Goal: Task Accomplishment & Management: Complete application form

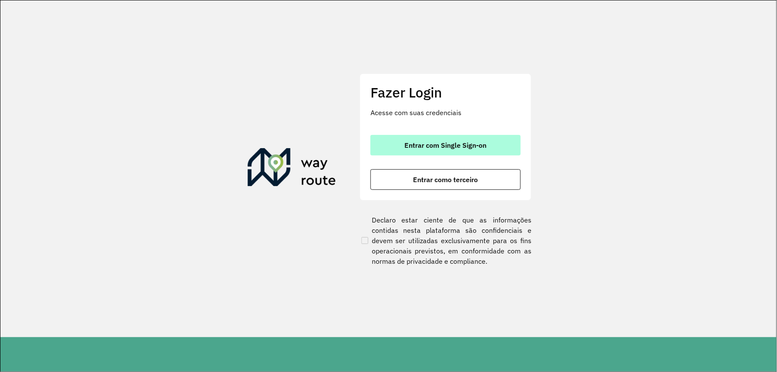
click at [448, 138] on button "Entrar com Single Sign-on" at bounding box center [445, 145] width 150 height 21
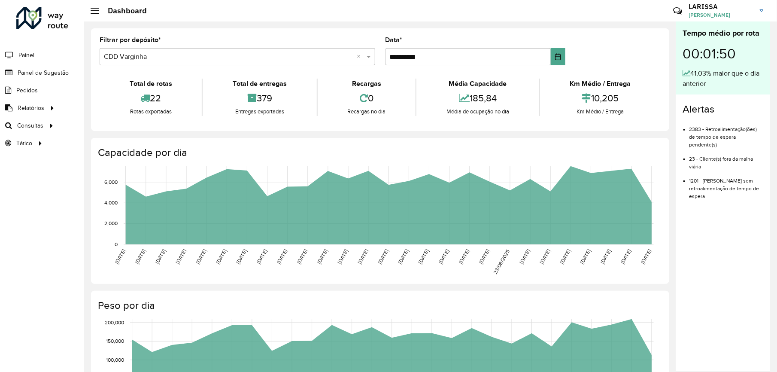
click at [31, 64] on li "Painel" at bounding box center [42, 55] width 84 height 18
click at [33, 74] on span "Painel de Sugestão" at bounding box center [45, 72] width 54 height 9
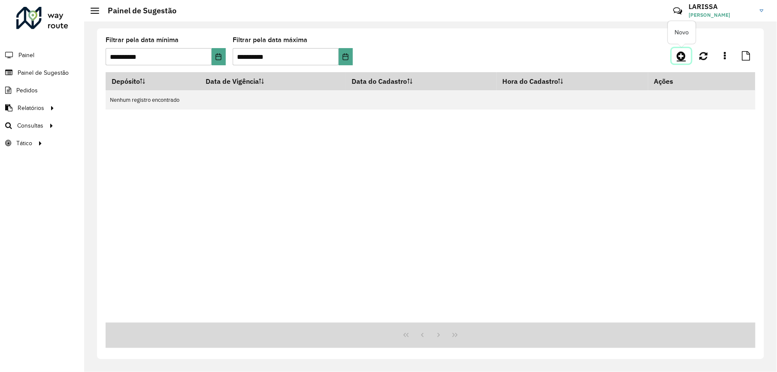
click at [681, 55] on icon at bounding box center [681, 56] width 9 height 10
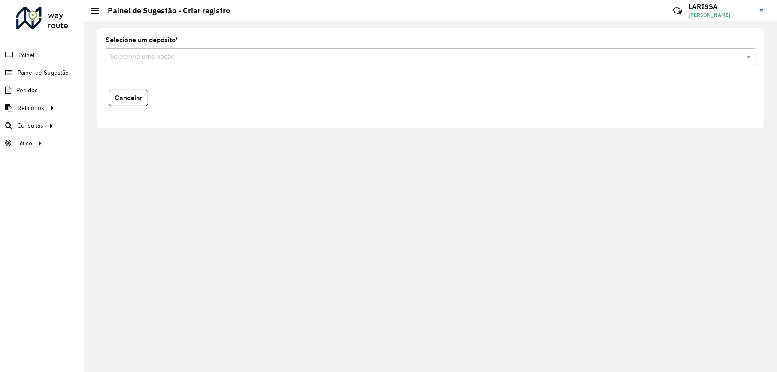
click at [206, 54] on input "text" at bounding box center [422, 57] width 624 height 10
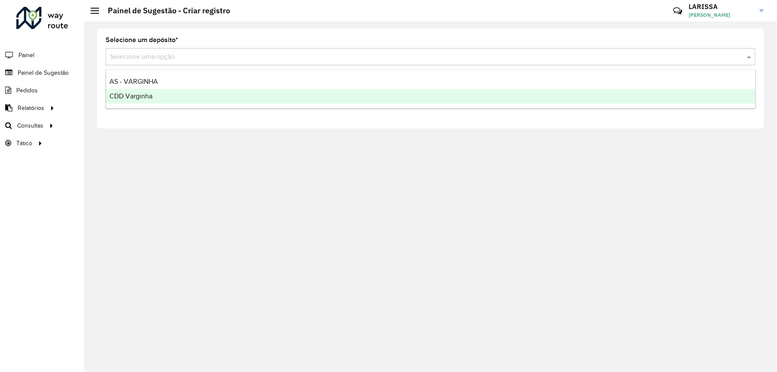
click at [184, 93] on div "CDD Varginha" at bounding box center [430, 96] width 649 height 15
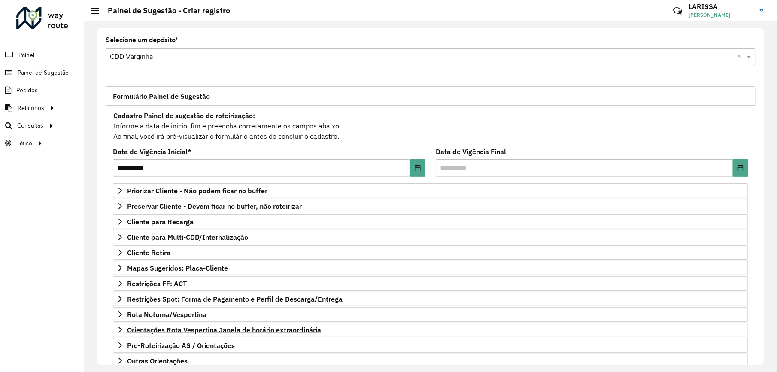
scroll to position [60, 0]
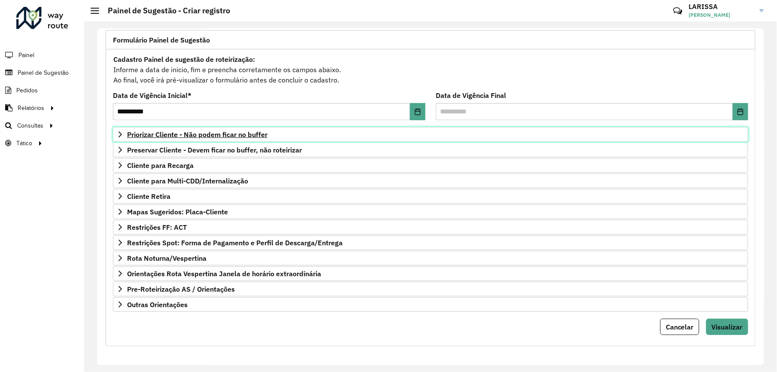
click at [123, 131] on icon at bounding box center [120, 134] width 7 height 7
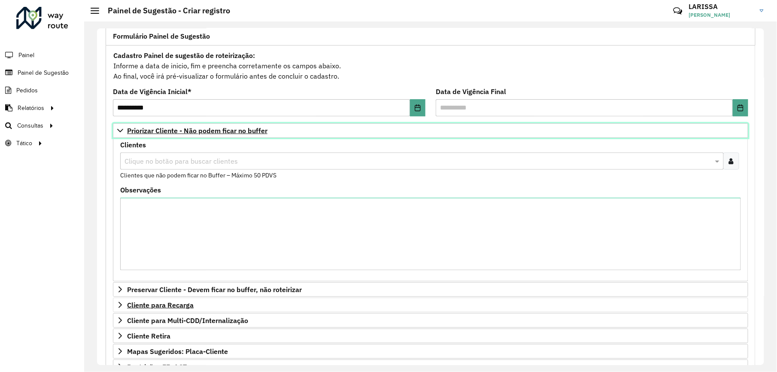
scroll to position [174, 0]
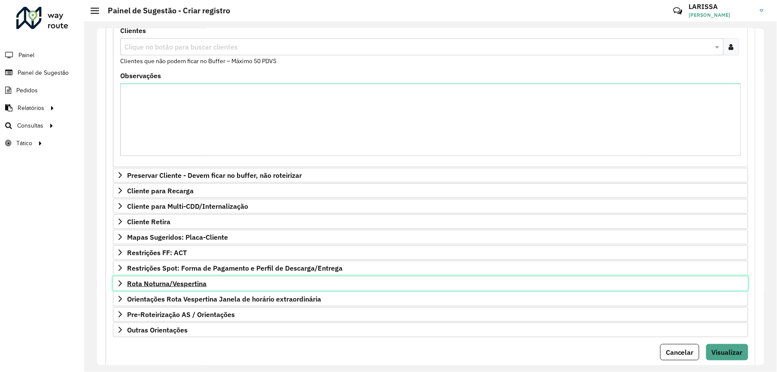
click at [127, 287] on span "Rota Noturna/Vespertina" at bounding box center [166, 283] width 79 height 7
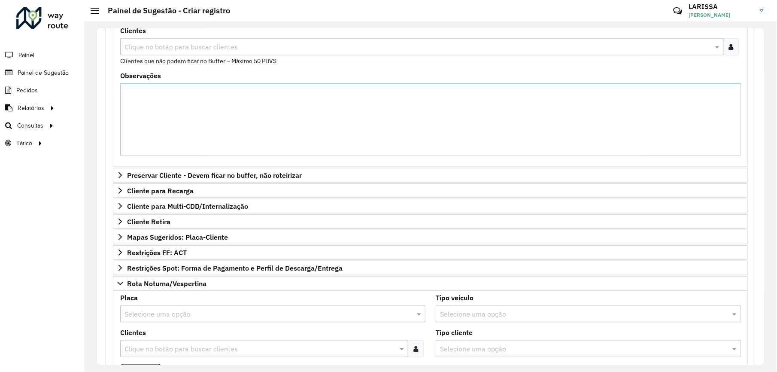
click at [155, 313] on input "text" at bounding box center [263, 314] width 279 height 10
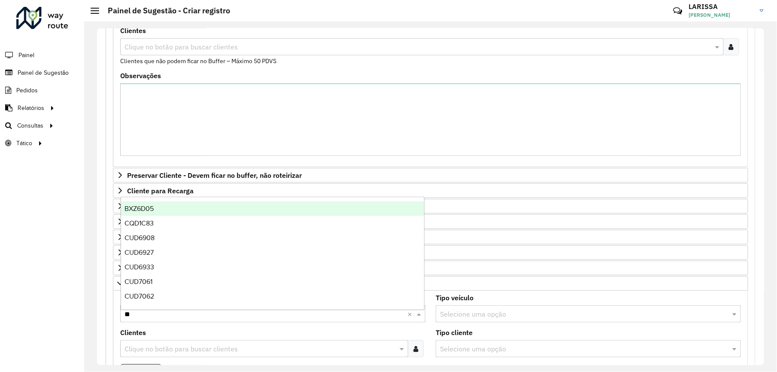
type input "***"
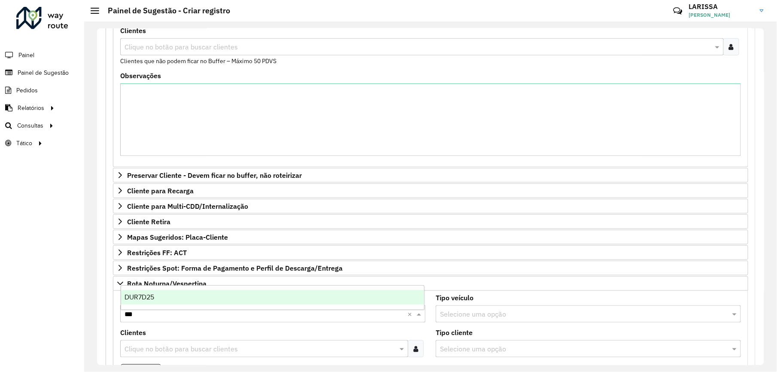
click at [182, 301] on div "DUR7D25" at bounding box center [272, 297] width 303 height 15
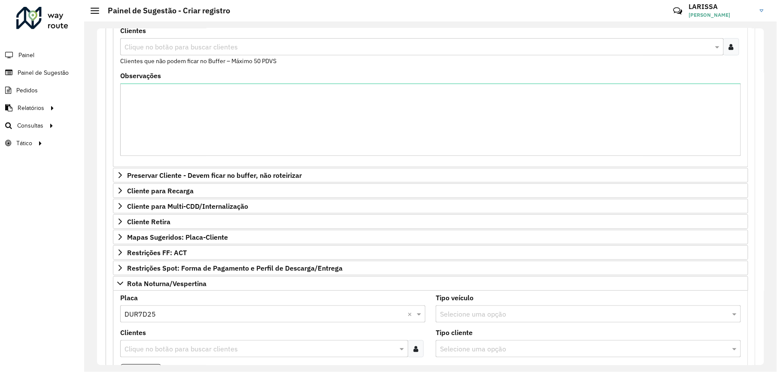
click at [182, 349] on input "text" at bounding box center [259, 349] width 275 height 10
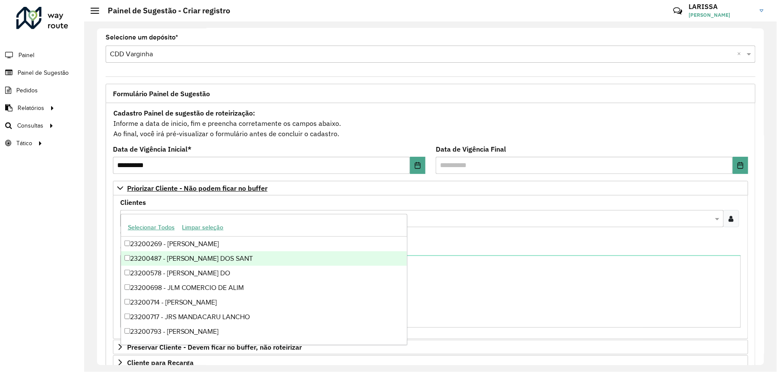
scroll to position [0, 0]
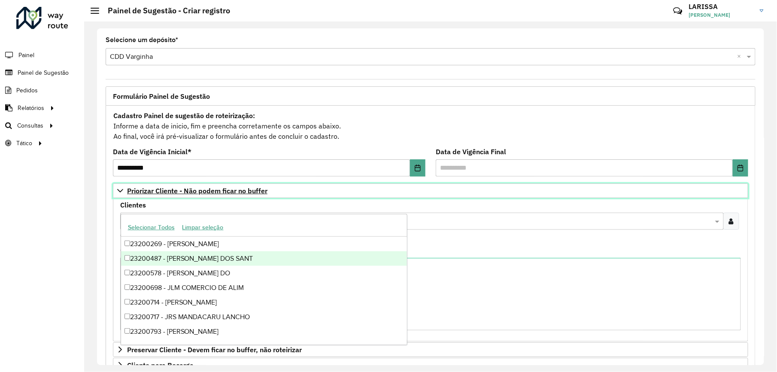
click at [256, 193] on span "Priorizar Cliente - Não podem ficar no buffer" at bounding box center [197, 190] width 140 height 7
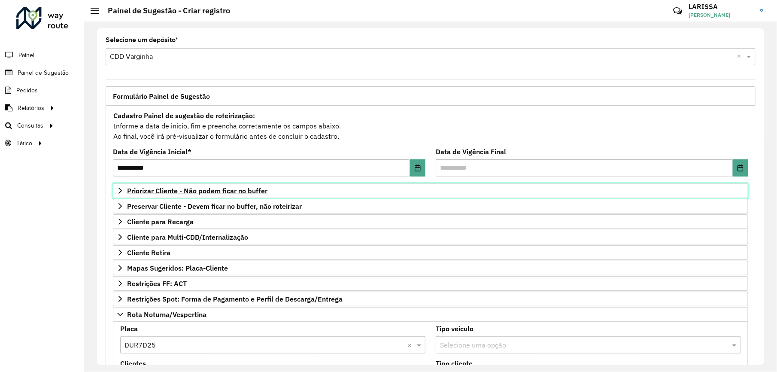
click at [304, 193] on link "Priorizar Cliente - Não podem ficar no buffer" at bounding box center [430, 190] width 635 height 15
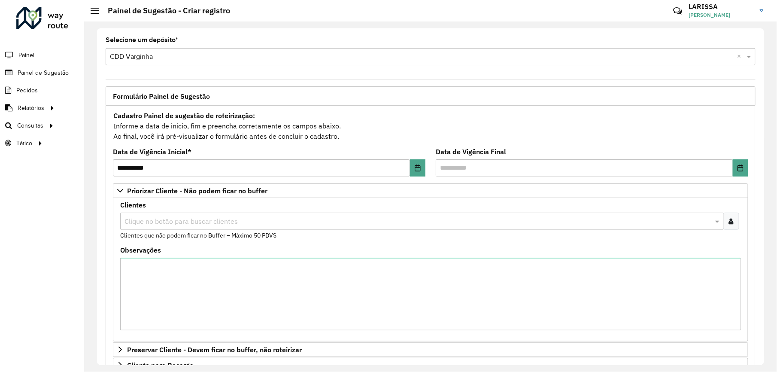
click at [733, 220] on div at bounding box center [731, 220] width 16 height 17
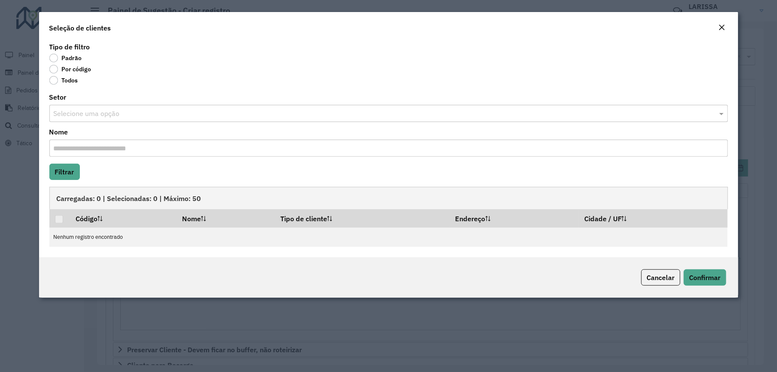
click at [78, 71] on label "Por código" at bounding box center [70, 69] width 42 height 9
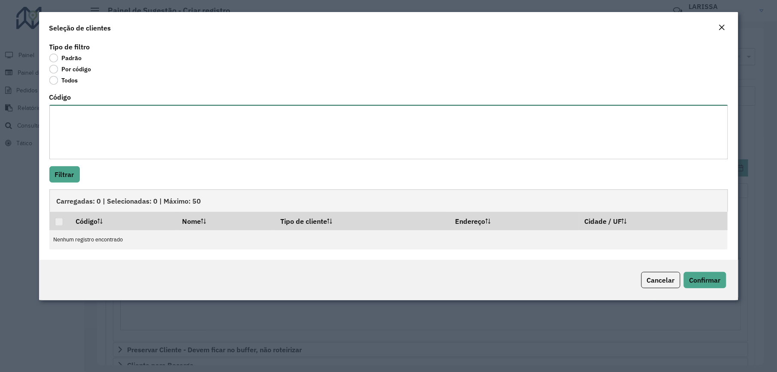
click at [74, 121] on textarea "Código" at bounding box center [388, 132] width 679 height 55
paste textarea "**** **** ***** ***** ***** **** *** **** *** ** ***** ***** ****"
paste textarea "**** **** ***** ***** ***** **** *** **** ***** **** **** *****"
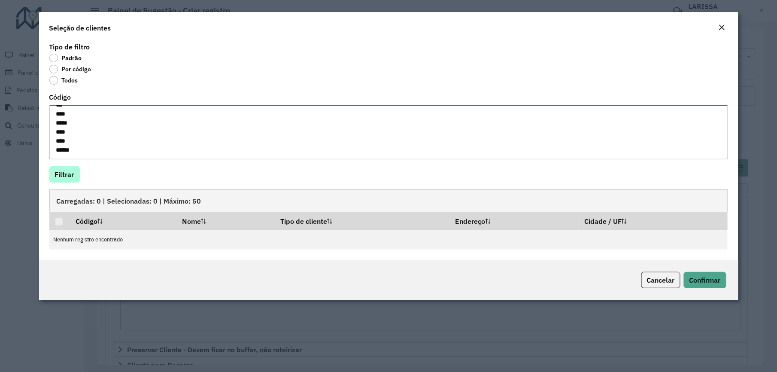
type textarea "**** **** ***** ***** ***** **** *** **** *** ** ***** ***** **** **** **** ***…"
click at [74, 176] on button "Filtrar" at bounding box center [64, 174] width 30 height 16
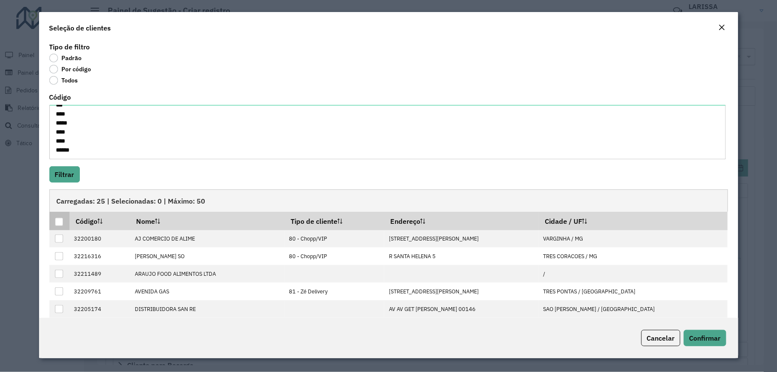
click at [57, 221] on div at bounding box center [59, 222] width 8 height 8
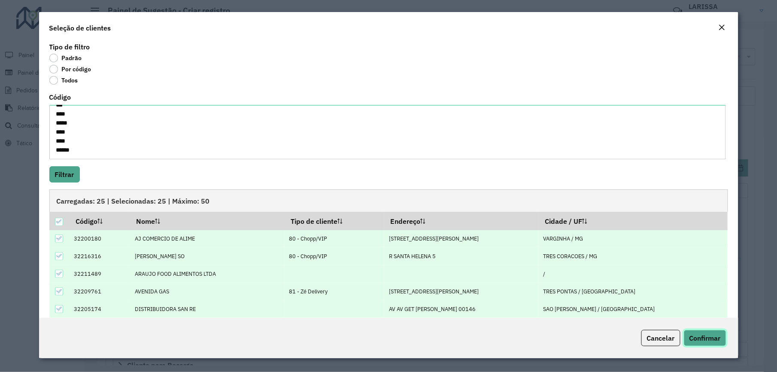
click at [694, 335] on span "Confirmar" at bounding box center [704, 337] width 31 height 9
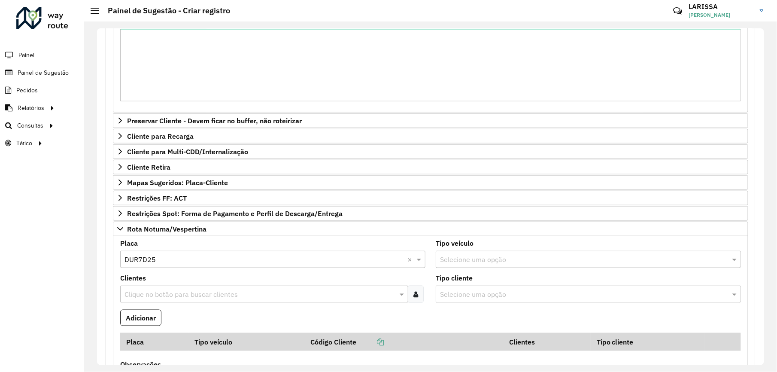
scroll to position [343, 0]
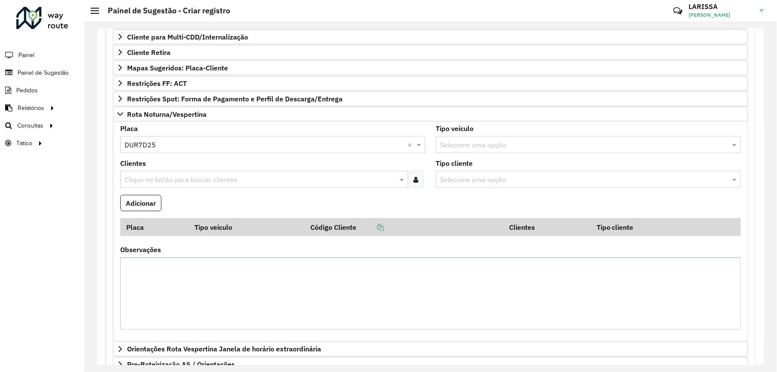
click at [180, 181] on input "text" at bounding box center [259, 180] width 275 height 10
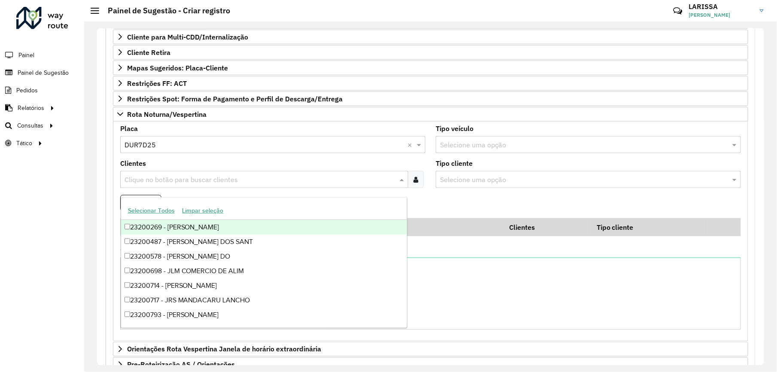
click at [419, 185] on div at bounding box center [416, 179] width 16 height 17
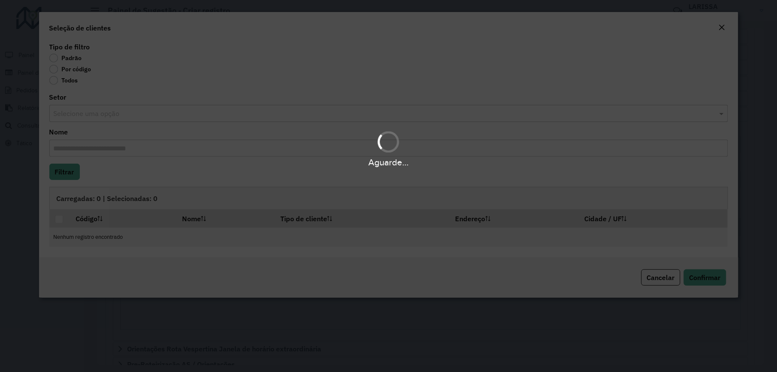
click at [66, 72] on div "Aguarde..." at bounding box center [388, 186] width 777 height 372
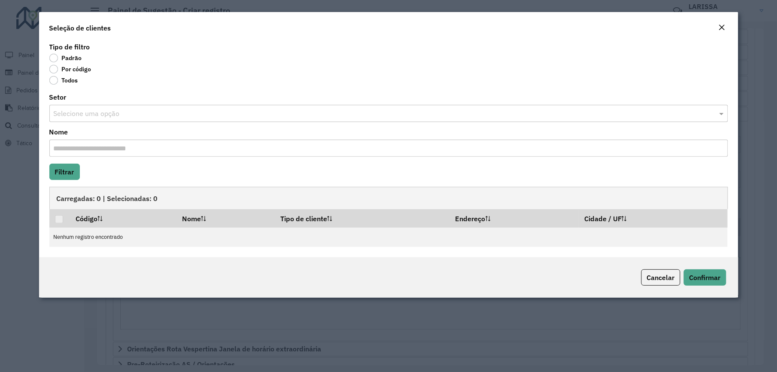
click at [66, 72] on label "Por código" at bounding box center [70, 69] width 42 height 9
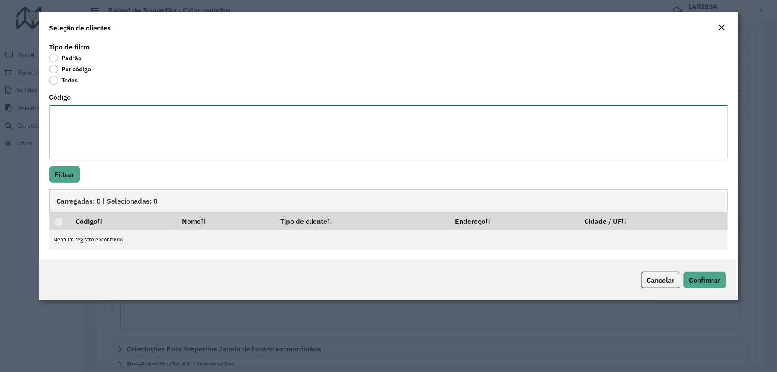
click at [67, 109] on textarea "Código" at bounding box center [388, 132] width 679 height 55
paste textarea "**** **** **** ***** ***** ***** **** *** **** **** **** ***** ***** *****"
type textarea "**** **** **** ***** ***** ***** **** *** **** **** **** ***** ***** *****"
click at [71, 170] on button "Filtrar" at bounding box center [64, 174] width 30 height 16
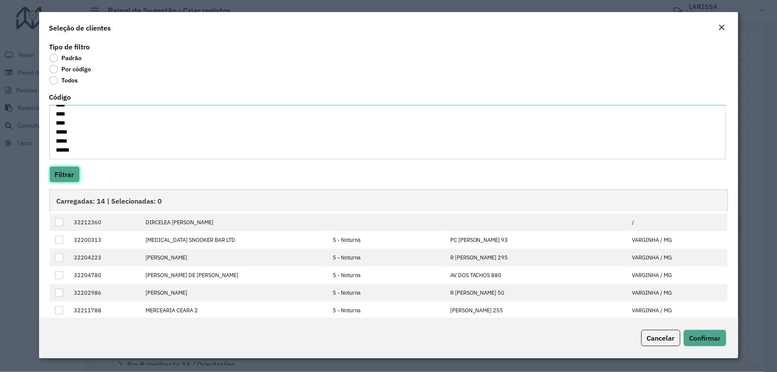
scroll to position [0, 0]
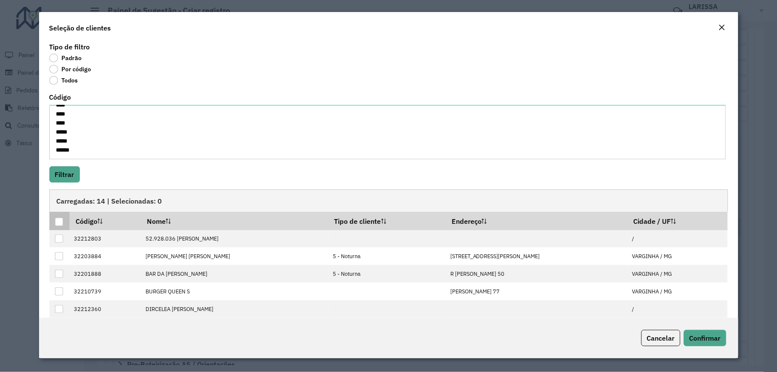
click at [60, 221] on div at bounding box center [59, 222] width 8 height 8
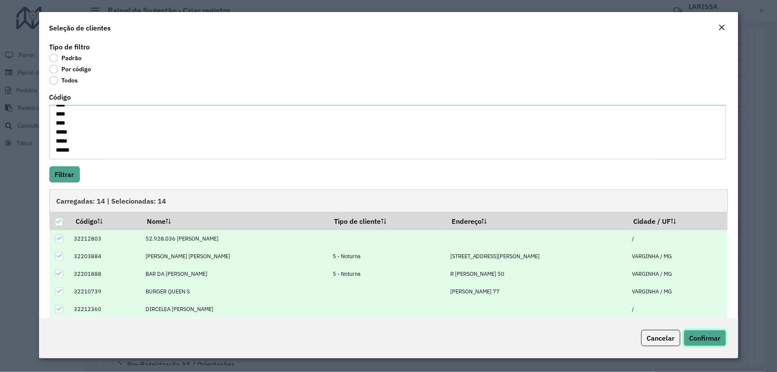
click at [711, 342] on span "Confirmar" at bounding box center [704, 337] width 31 height 9
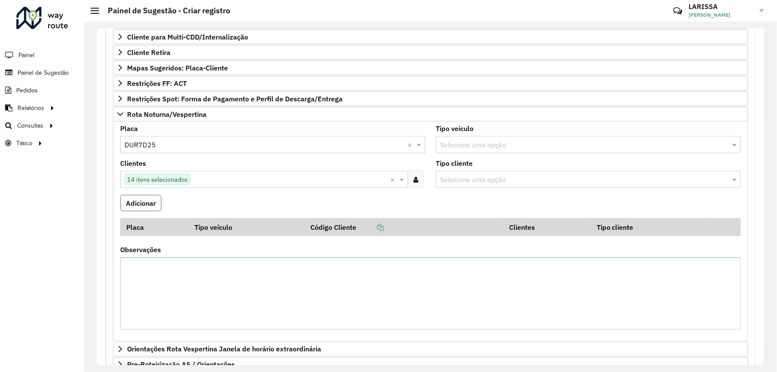
click at [142, 200] on button "Adicionar" at bounding box center [140, 203] width 41 height 16
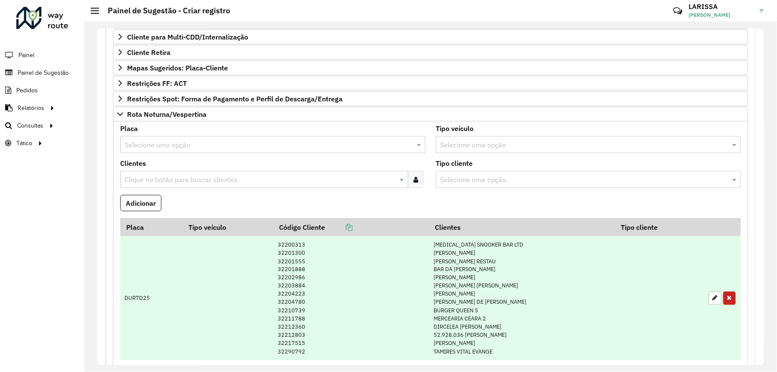
scroll to position [550, 0]
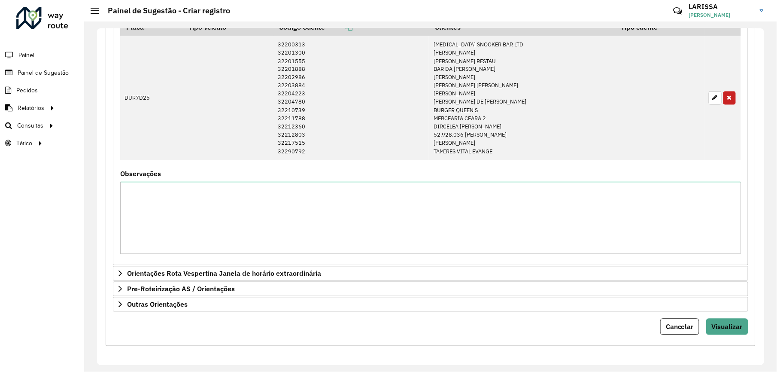
click at [721, 327] on span "Visualizar" at bounding box center [727, 326] width 31 height 9
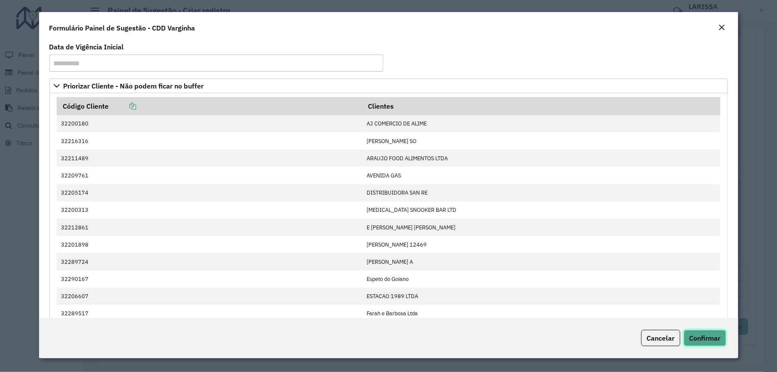
click at [707, 338] on span "Confirmar" at bounding box center [704, 337] width 31 height 9
